Goal: Connect with others: Connect with other users

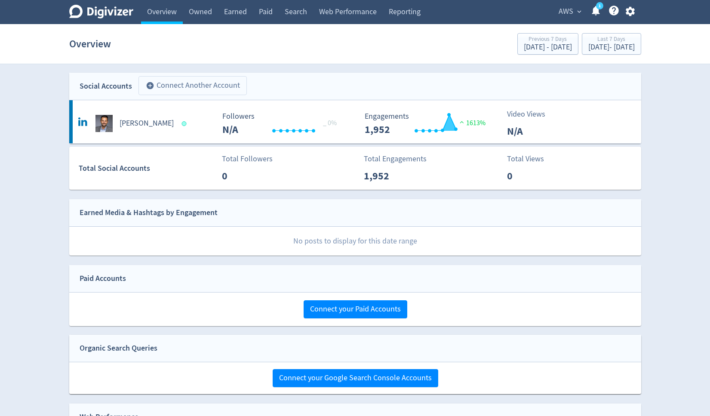
click at [225, 89] on button "add_circle Connect Another Account" at bounding box center [192, 85] width 108 height 19
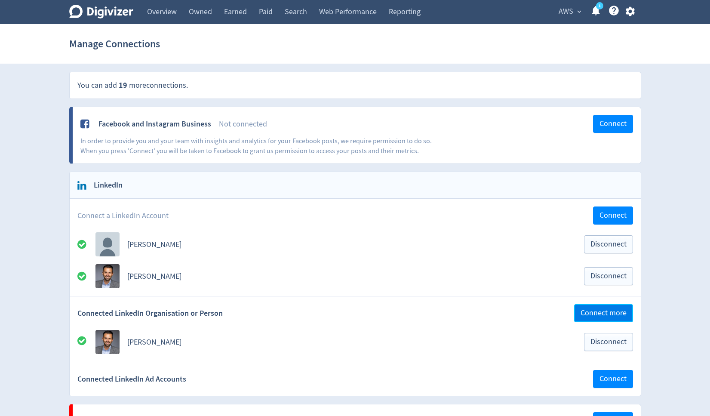
click at [593, 314] on span "Connect more" at bounding box center [603, 313] width 46 height 8
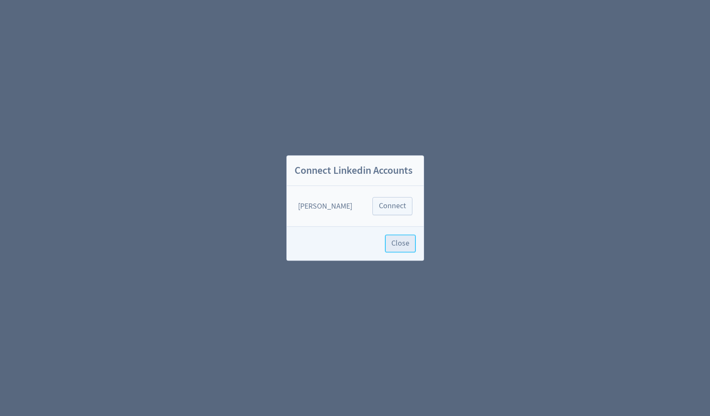
click at [396, 242] on span "Close" at bounding box center [400, 243] width 18 height 8
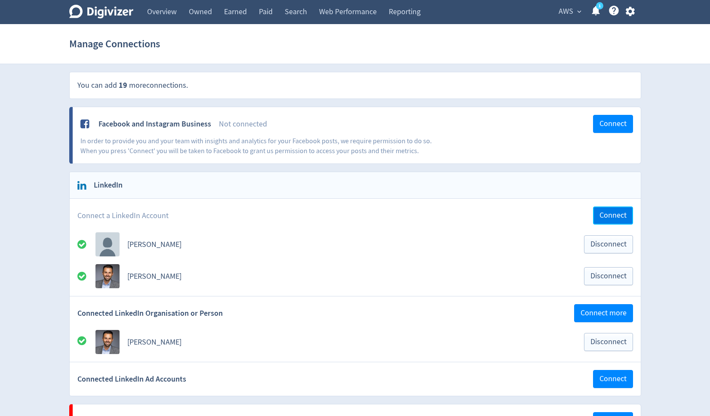
click at [607, 212] on span "Connect" at bounding box center [612, 216] width 27 height 8
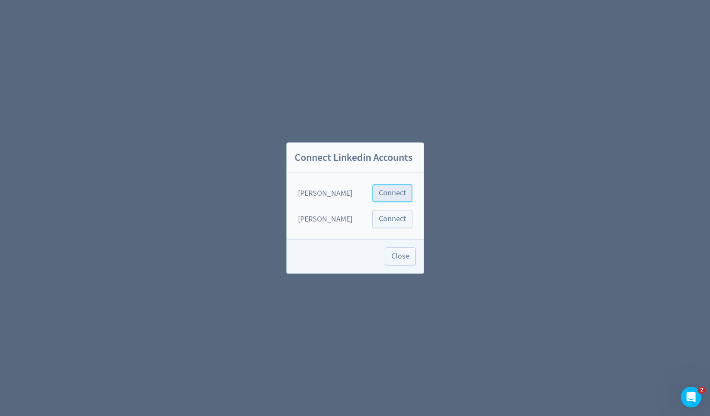
click at [393, 195] on span "Connect" at bounding box center [392, 193] width 27 height 8
